Goal: Task Accomplishment & Management: Use online tool/utility

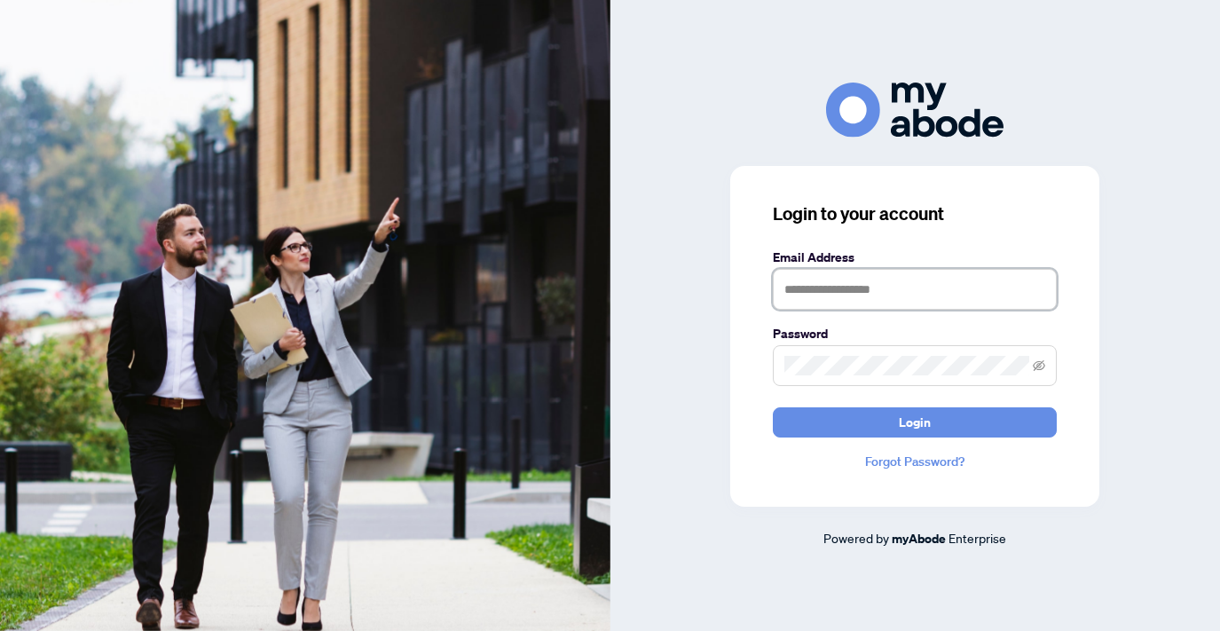
click at [796, 289] on input "text" at bounding box center [915, 289] width 284 height 41
type input "**********"
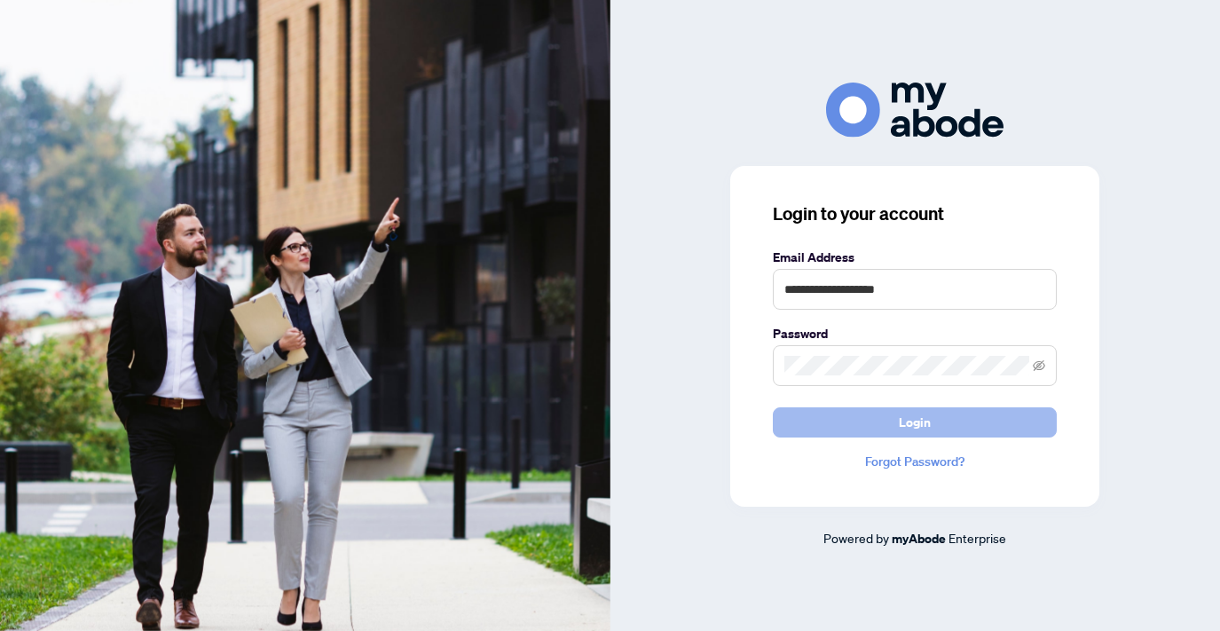
click at [919, 427] on span "Login" at bounding box center [915, 422] width 32 height 28
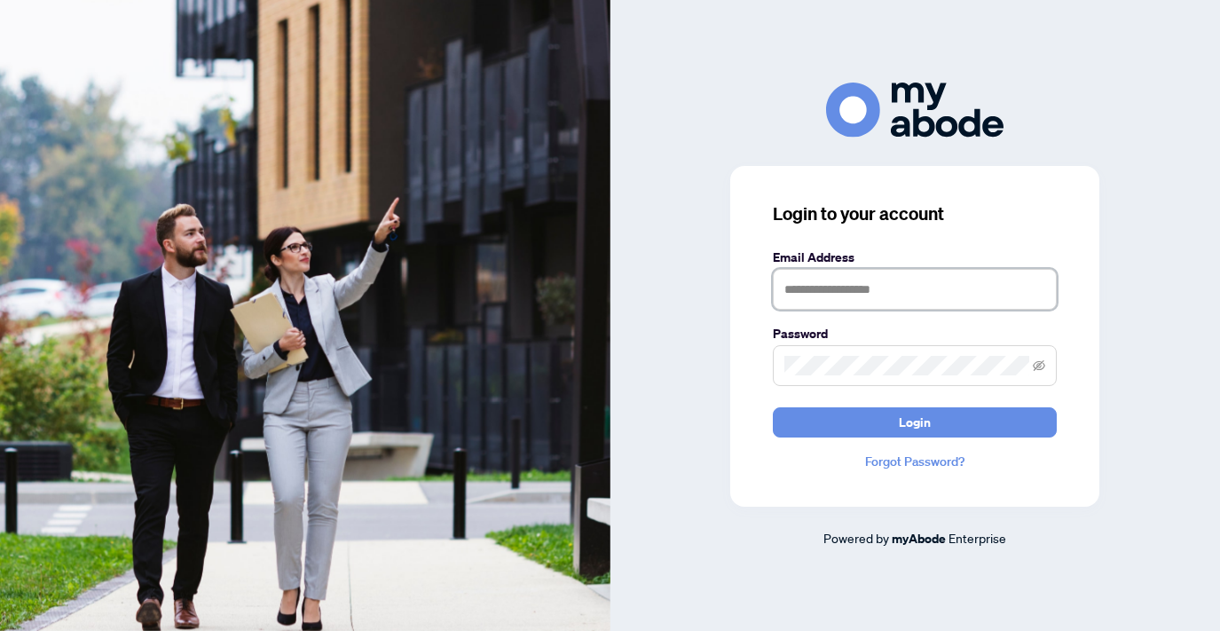
click at [877, 297] on input "text" at bounding box center [915, 289] width 284 height 41
type input "**********"
click at [896, 458] on link "Forgot Password?" at bounding box center [915, 462] width 284 height 20
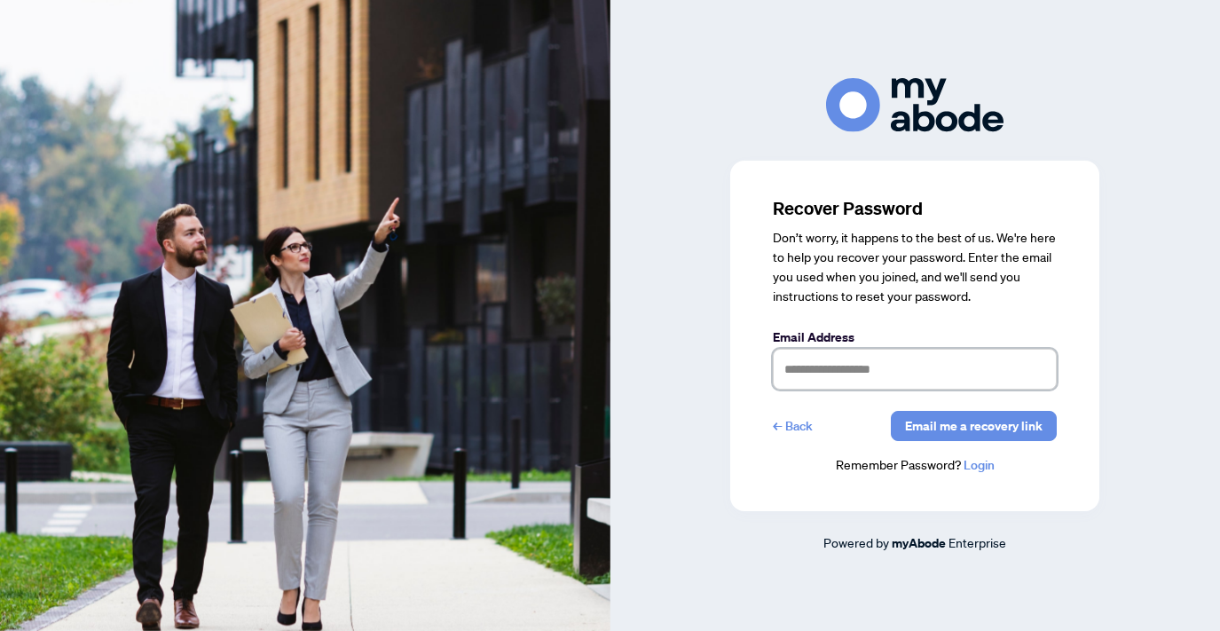
click at [865, 382] on input "text" at bounding box center [915, 369] width 284 height 41
type input "**********"
click at [927, 429] on span "Email me a recovery link" at bounding box center [974, 426] width 138 height 28
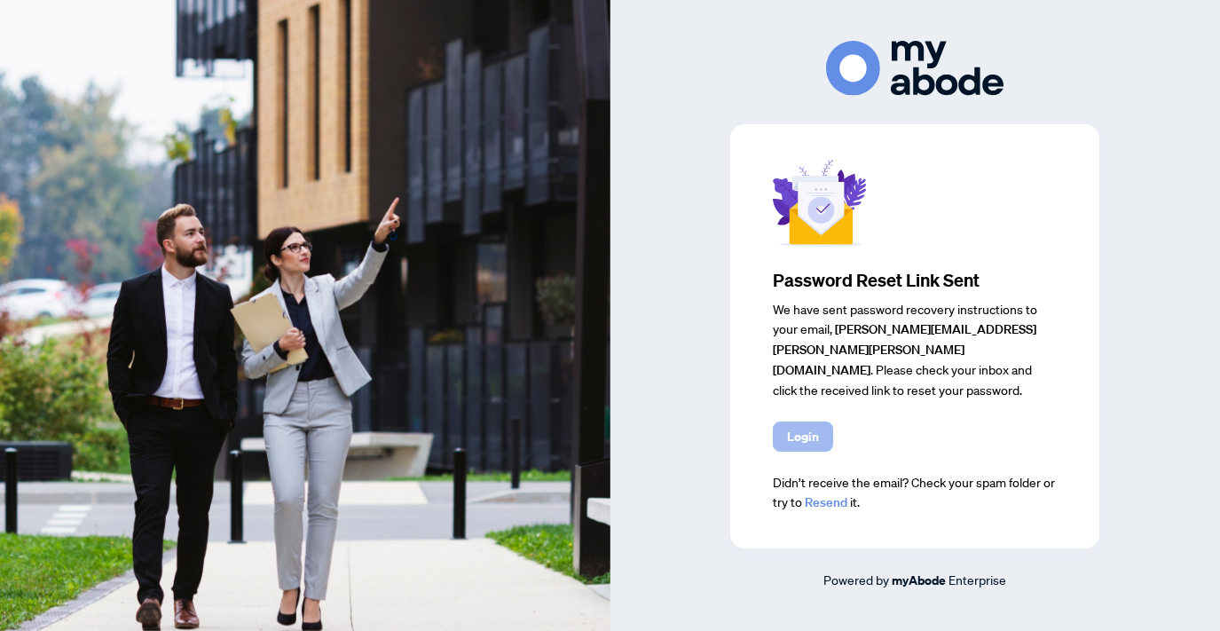
click at [807, 425] on span "Login" at bounding box center [803, 436] width 32 height 28
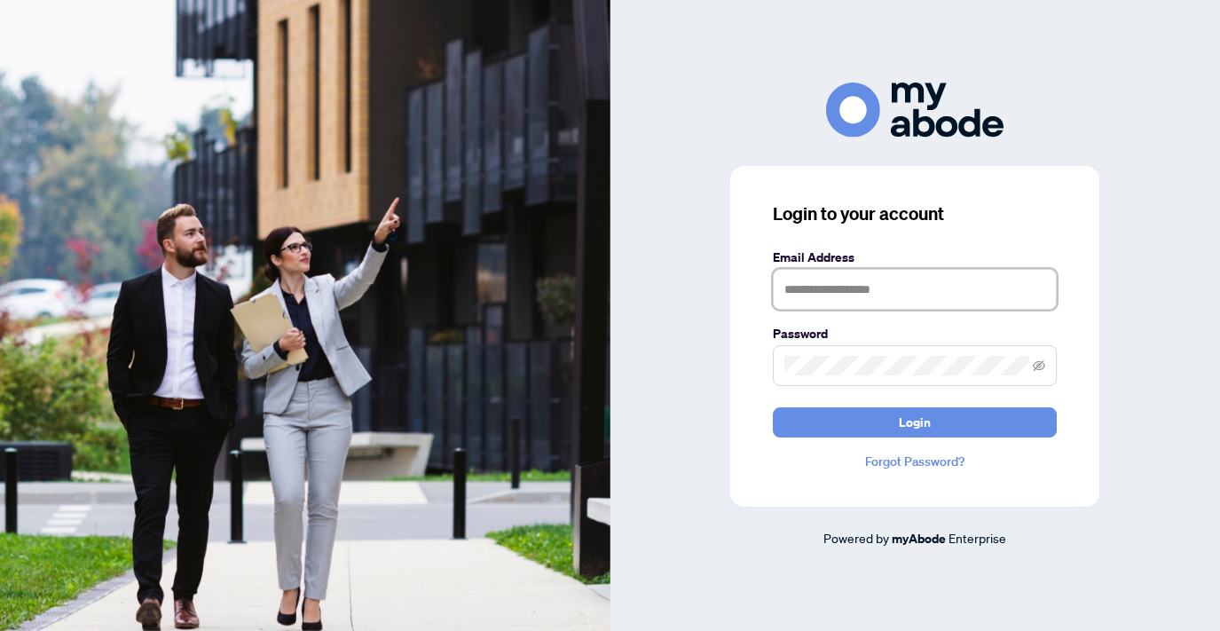
click at [824, 302] on input "text" at bounding box center [915, 289] width 284 height 41
type input "**********"
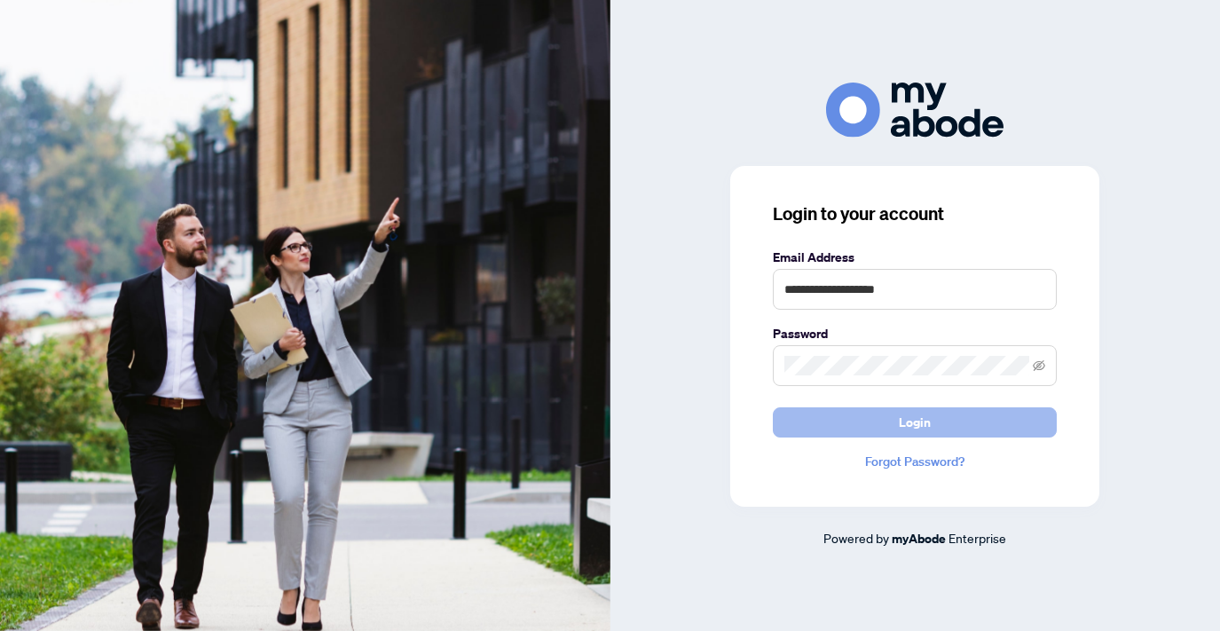
click at [927, 422] on span "Login" at bounding box center [915, 422] width 32 height 28
click at [899, 425] on span "Login" at bounding box center [915, 422] width 32 height 28
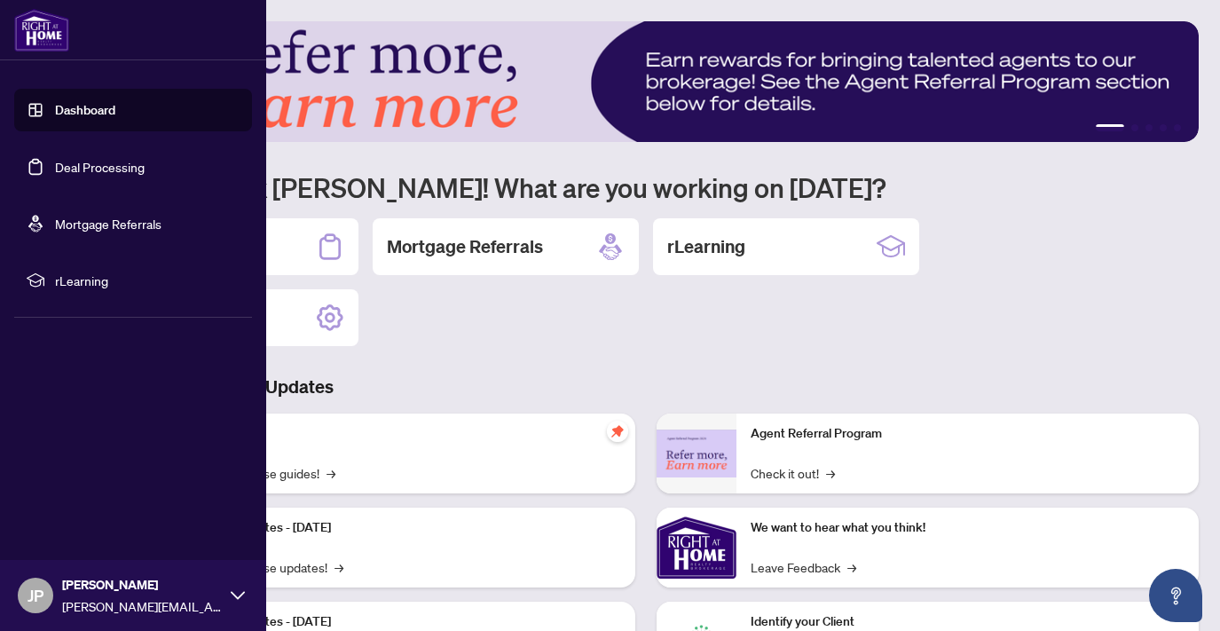
click at [71, 106] on link "Dashboard" at bounding box center [85, 110] width 60 height 16
click at [98, 164] on link "Deal Processing" at bounding box center [100, 167] width 90 height 16
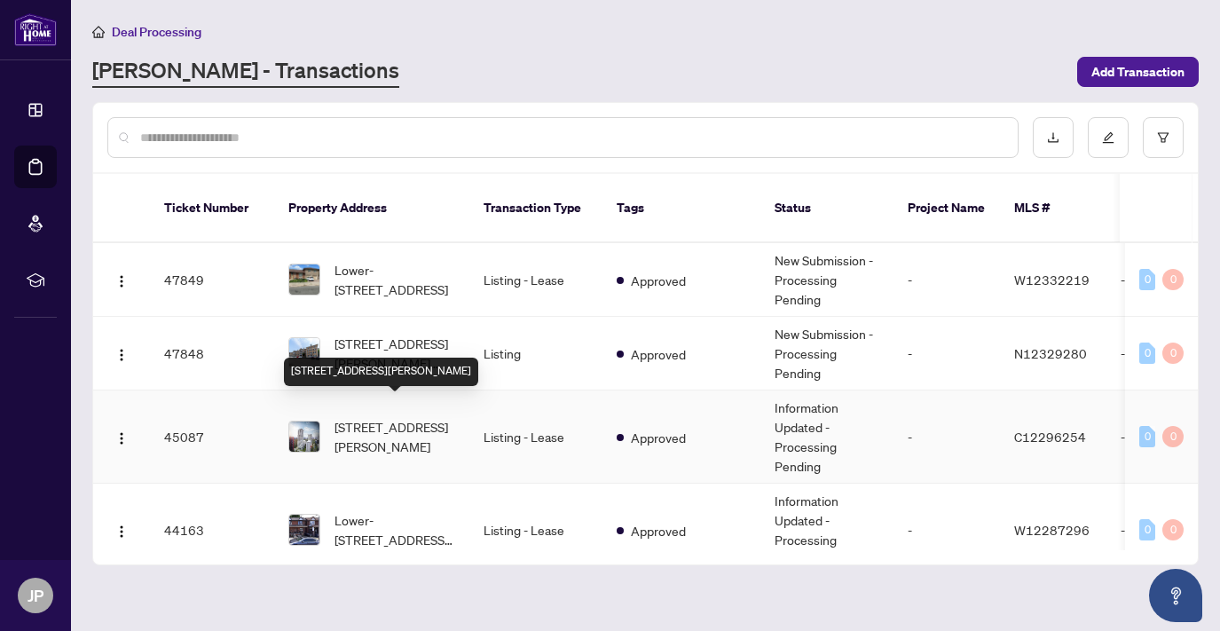
click at [386, 417] on span "515-50 Dunfield Ave, Toronto, Ontario M4S 3A4, Canada" at bounding box center [395, 436] width 121 height 39
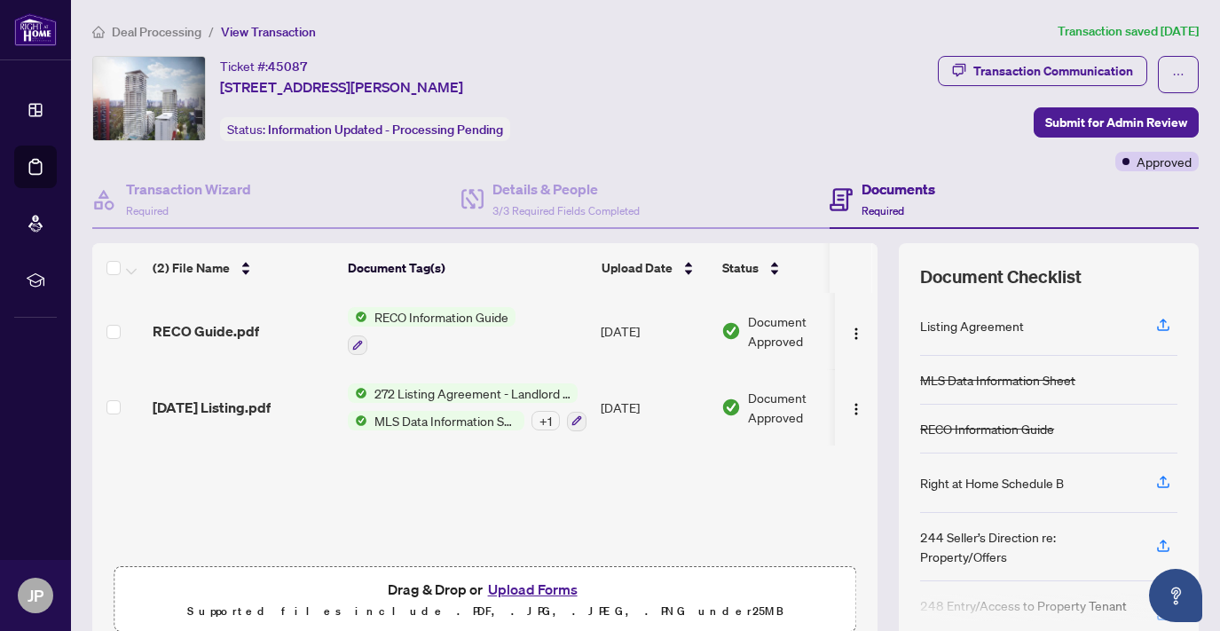
click at [543, 584] on button "Upload Forms" at bounding box center [533, 589] width 100 height 23
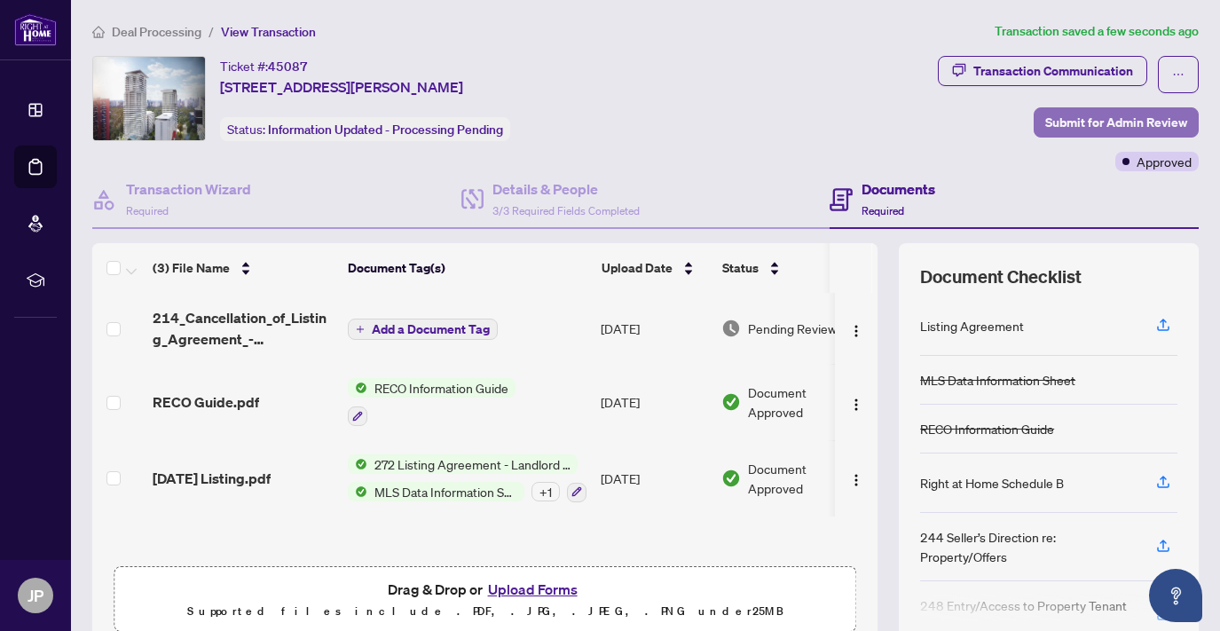
click at [1073, 128] on span "Submit for Admin Review" at bounding box center [1116, 122] width 142 height 28
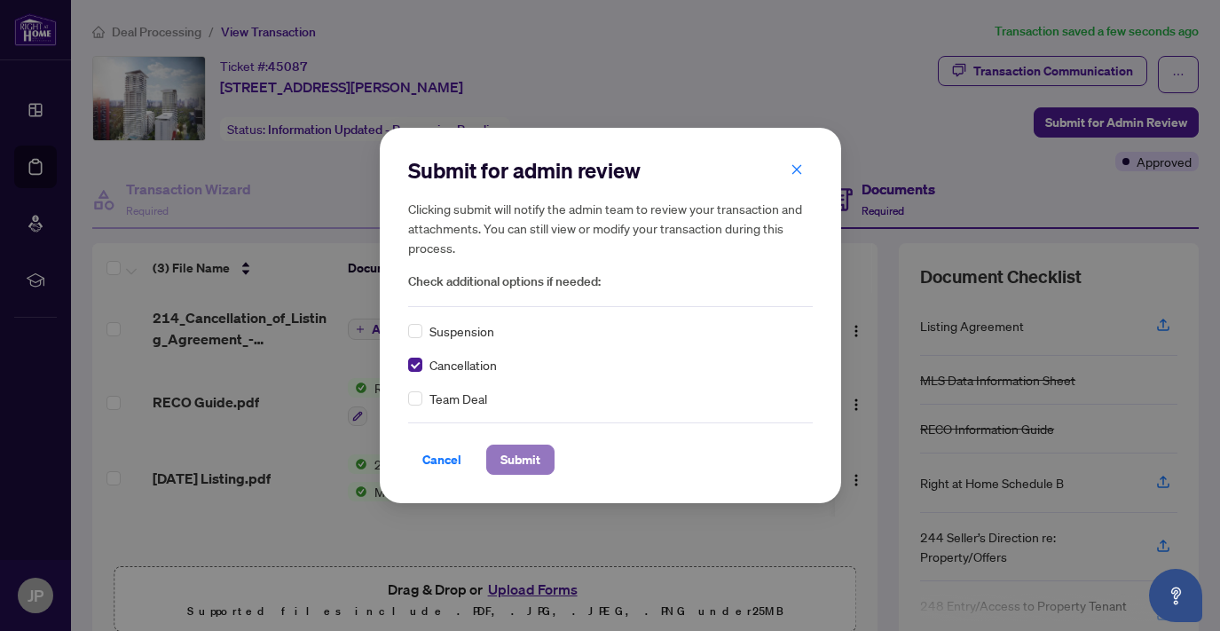
click at [528, 453] on span "Submit" at bounding box center [521, 460] width 40 height 28
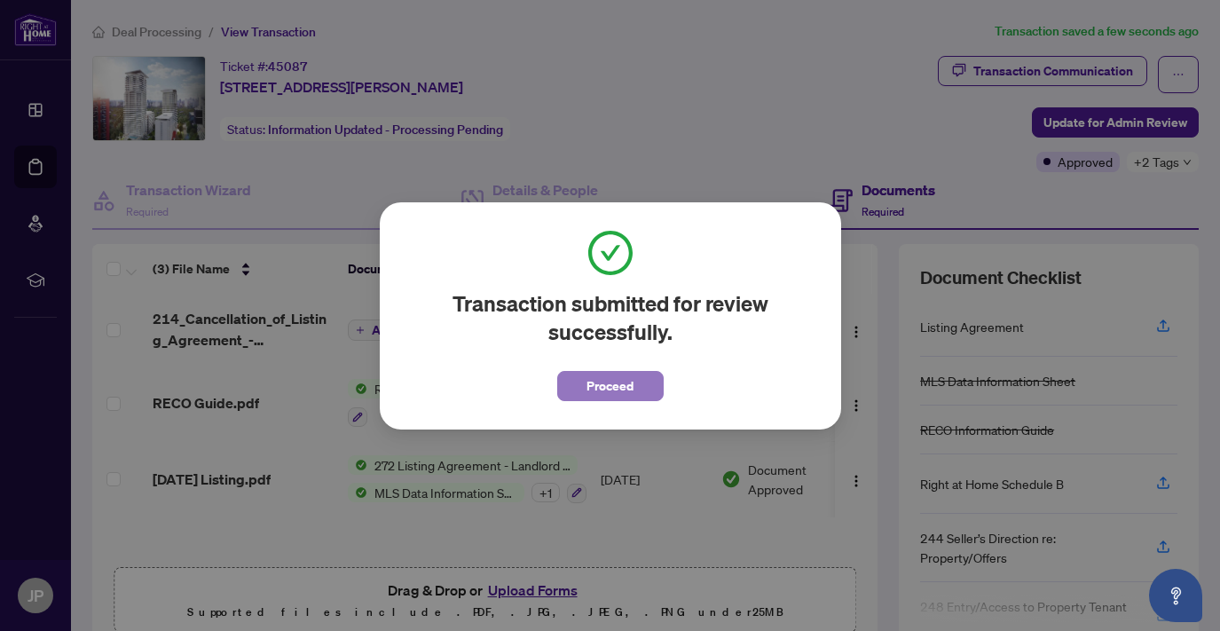
click at [596, 390] on span "Proceed" at bounding box center [610, 386] width 47 height 28
